Goal: Transaction & Acquisition: Subscribe to service/newsletter

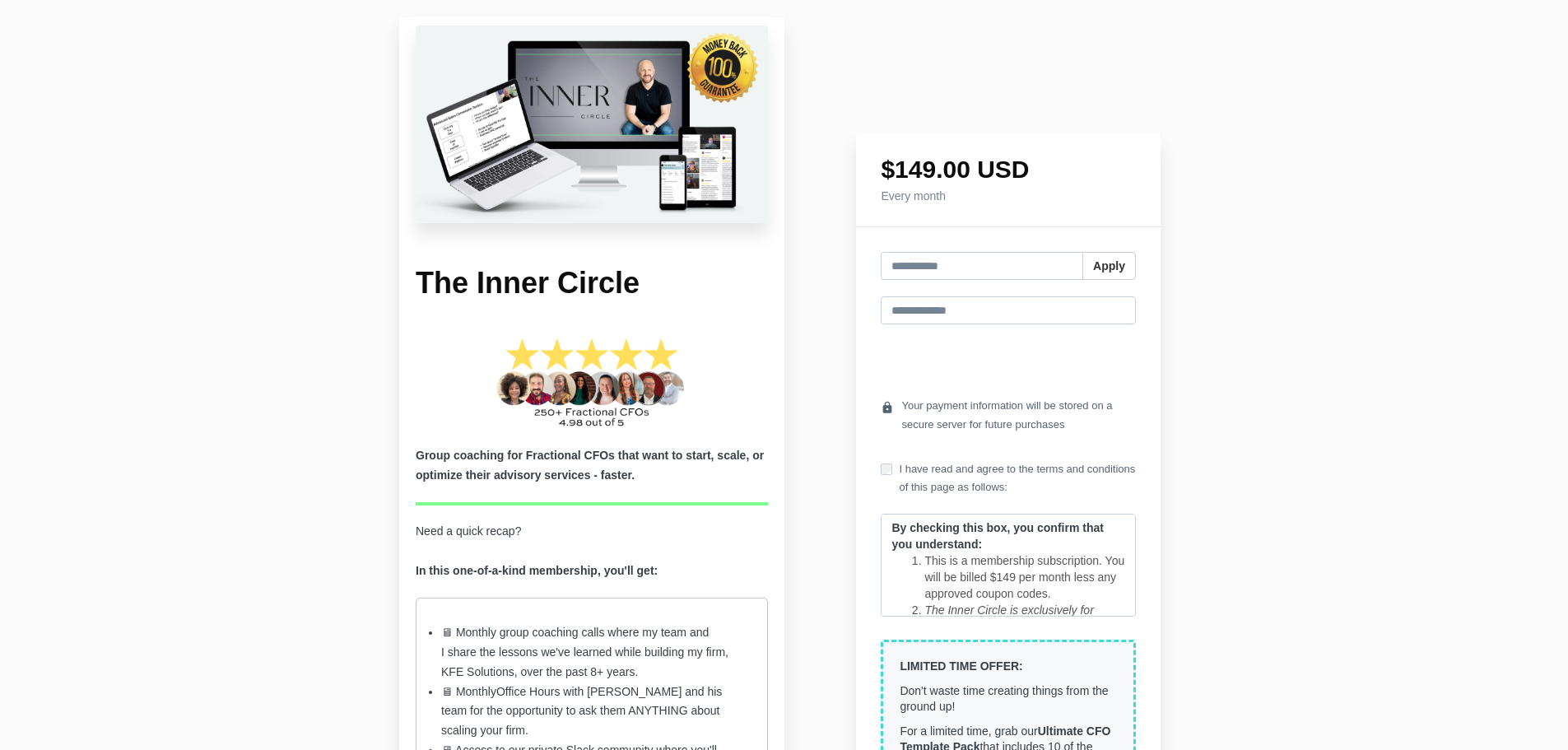
scroll to position [247, 0]
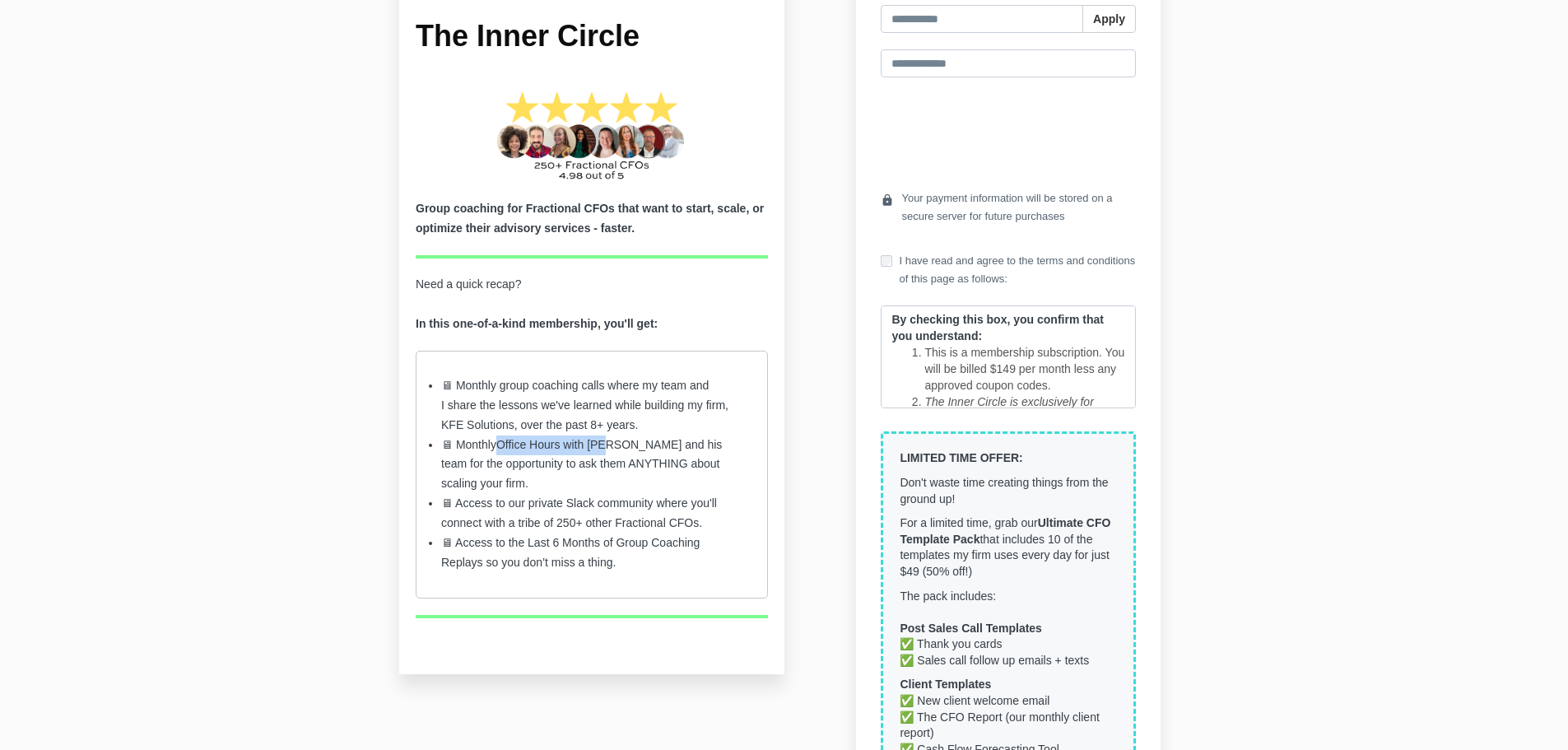
drag, startPoint x: 501, startPoint y: 452, endPoint x: 619, endPoint y: 451, distance: 118.0
click at [618, 451] on li "🖥 Monthly Office Hours with Michael King and his team for the opportunity to as…" at bounding box center [591, 465] width 301 height 59
click at [591, 488] on li "🖥 Monthly Office Hours with Michael King and his team for the opportunity to as…" at bounding box center [591, 465] width 301 height 59
drag, startPoint x: 557, startPoint y: 505, endPoint x: 689, endPoint y: 516, distance: 132.5
click at [689, 516] on li "🖥 Access to our private Slack community where you'll connect with a tribe of 25…" at bounding box center [591, 514] width 301 height 40
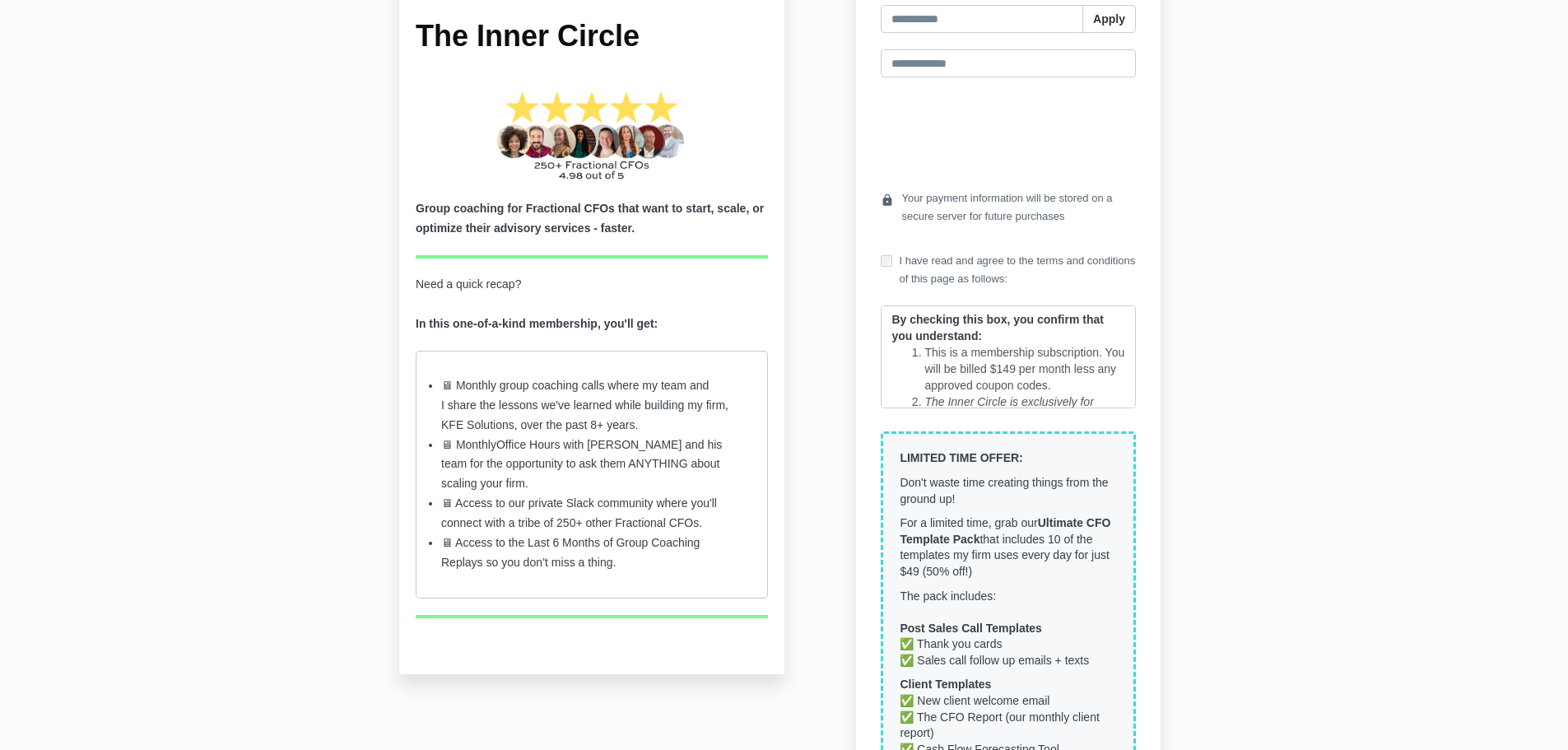
click at [619, 538] on li "🖥 Access to t he Last 6 Months of Group Coaching Replays so you don’t miss a th…" at bounding box center [591, 554] width 301 height 40
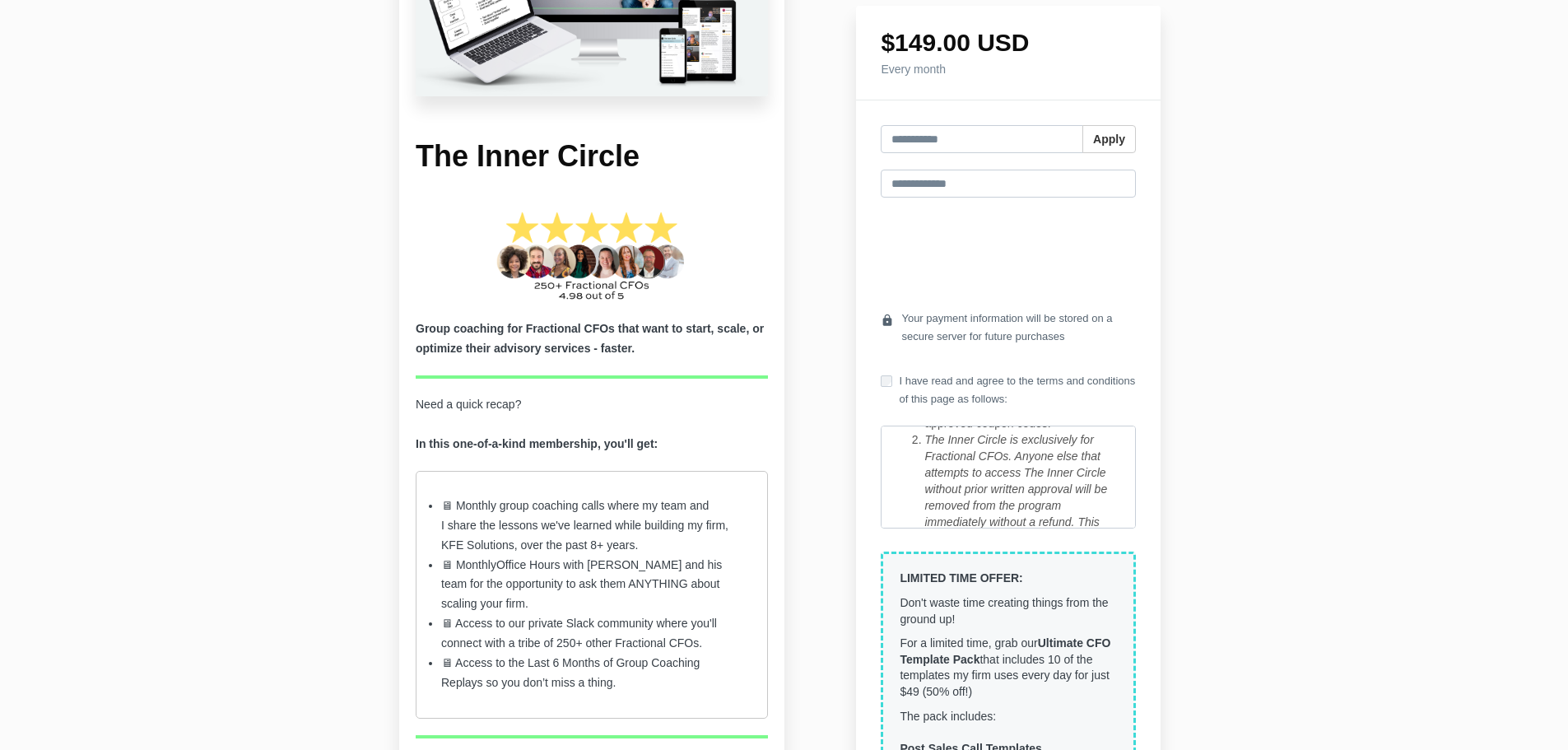
scroll to position [165, 0]
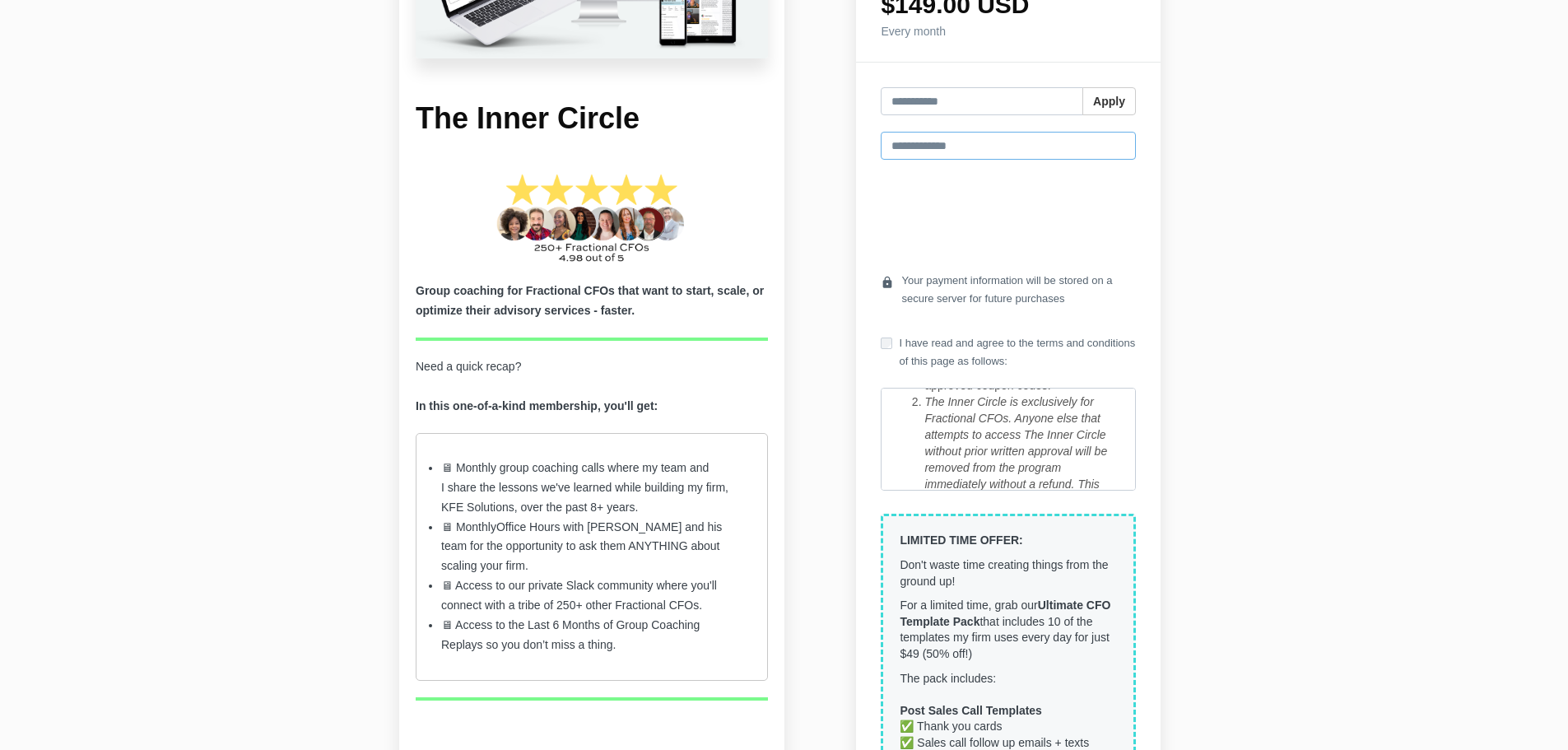
click at [960, 147] on input "email" at bounding box center [1007, 146] width 255 height 28
type input "**********"
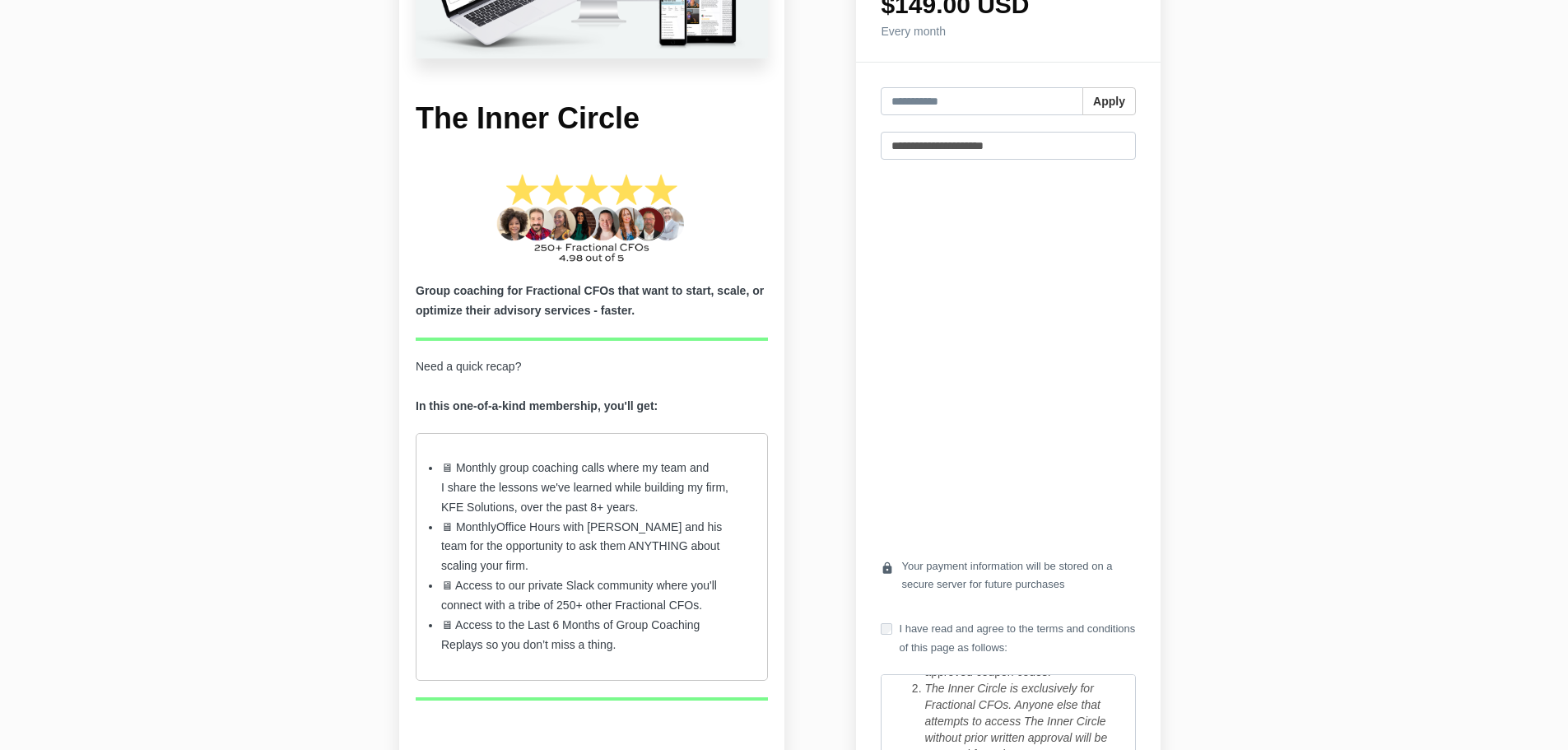
click at [1338, 200] on div "The Inner Circle Group coaching for Fractional CFOs that want to start, scale, …" at bounding box center [784, 739] width 1568 height 1642
click at [1201, 213] on div "The Inner Circle Group coaching for Fractional CFOs that want to start, scale, …" at bounding box center [784, 739] width 1568 height 1642
click at [888, 637] on label "I have read and agree to the terms and conditions of this page as follows:" at bounding box center [1007, 638] width 255 height 36
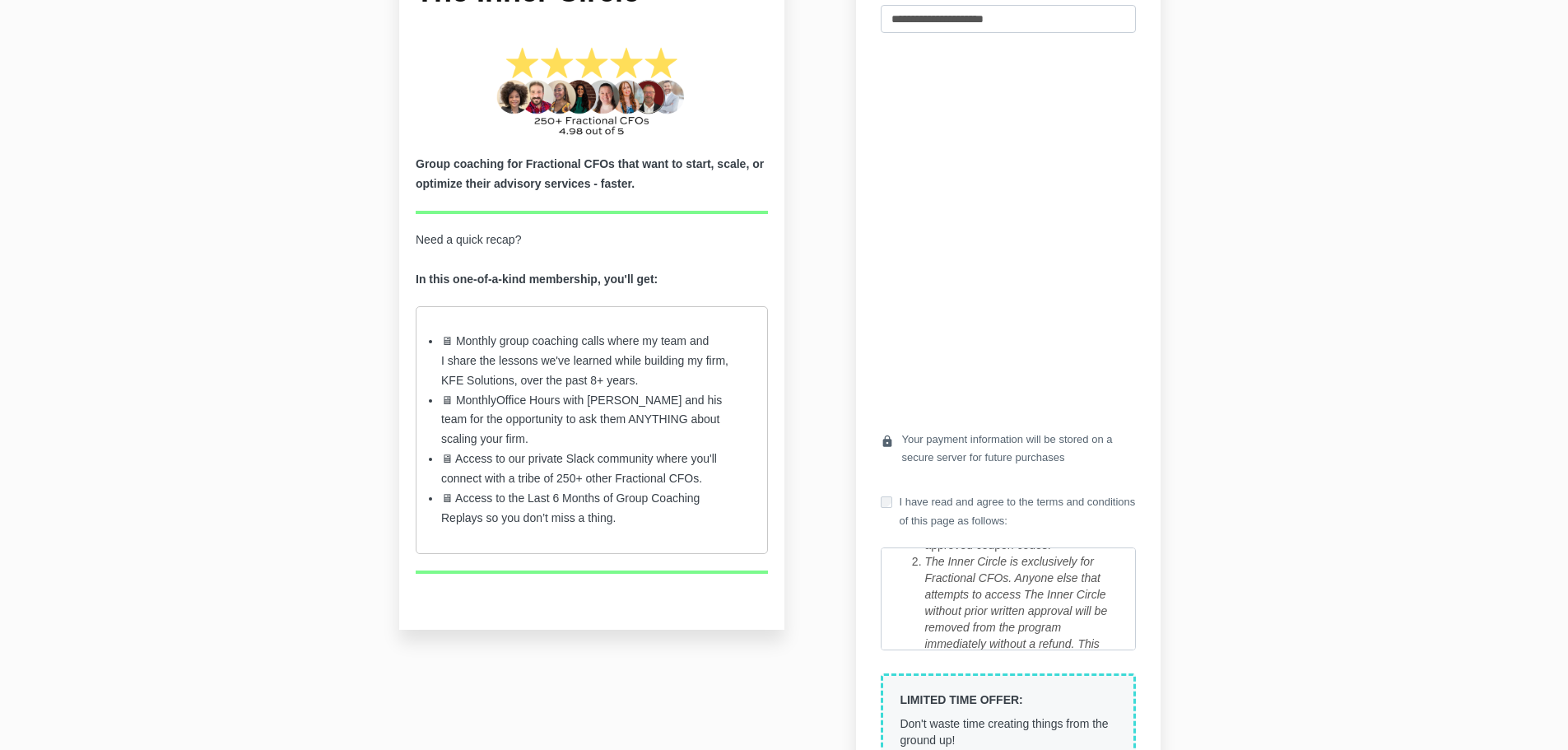
scroll to position [1012, 0]
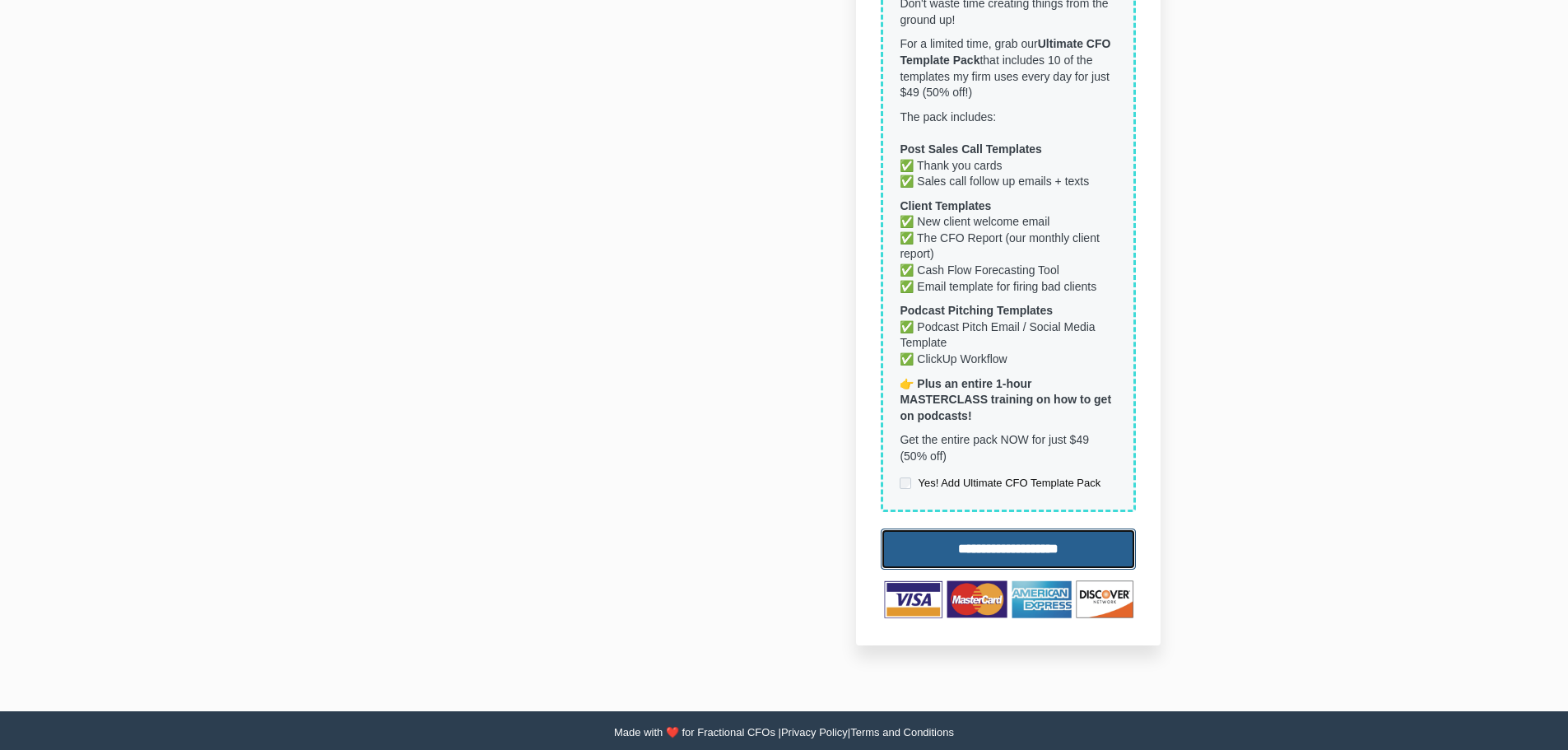
click at [1055, 562] on input "**********" at bounding box center [1007, 550] width 255 height 42
type input "**********"
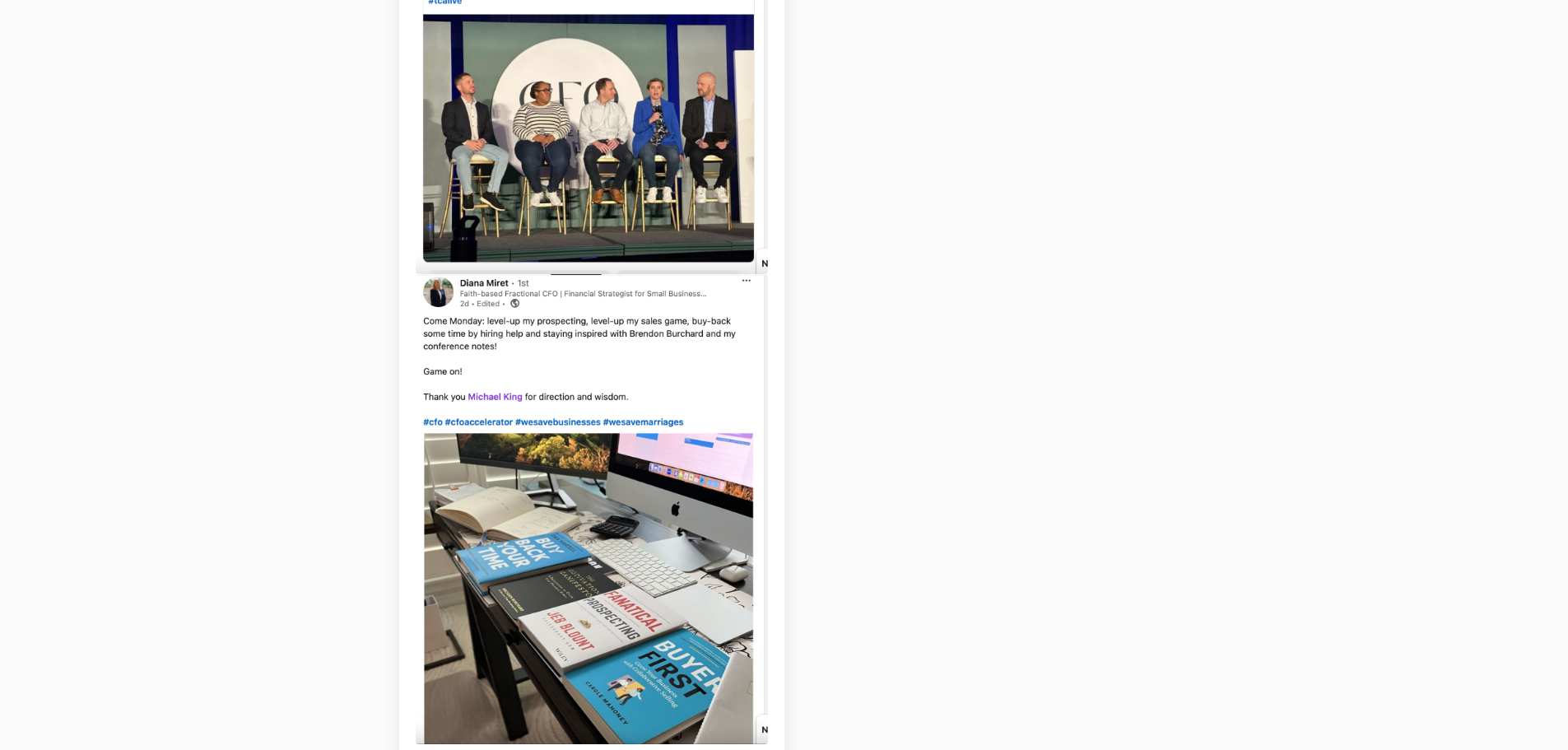
scroll to position [2270, 0]
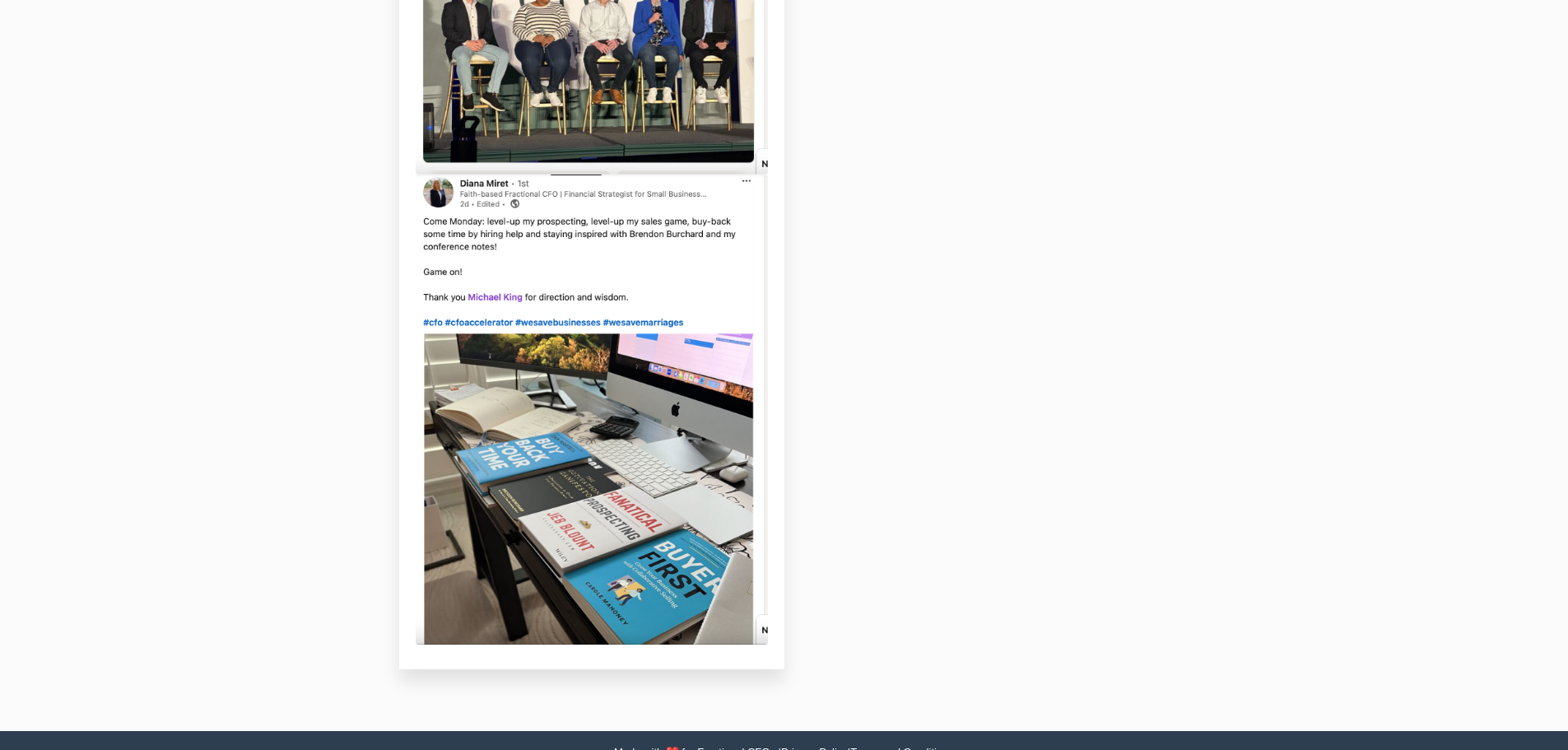
click at [652, 514] on img at bounding box center [592, 410] width 353 height 470
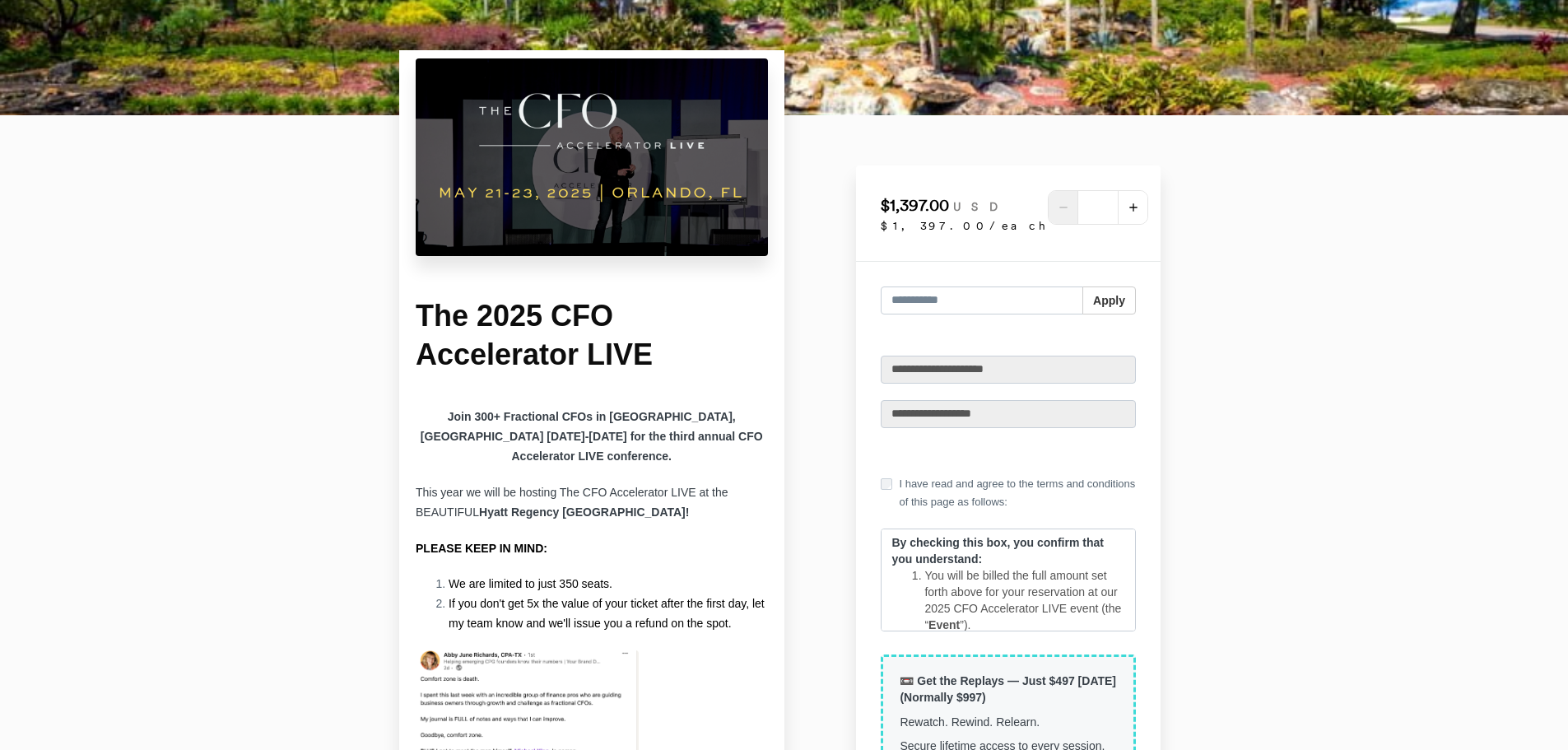
scroll to position [0, 0]
